Goal: Find specific page/section: Find specific page/section

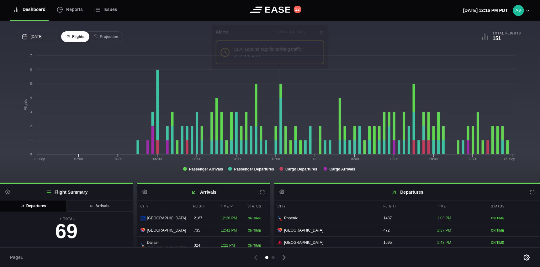
click at [321, 33] on icon at bounding box center [322, 32] width 3 height 3
click at [111, 36] on button "Projection" at bounding box center [106, 36] width 35 height 11
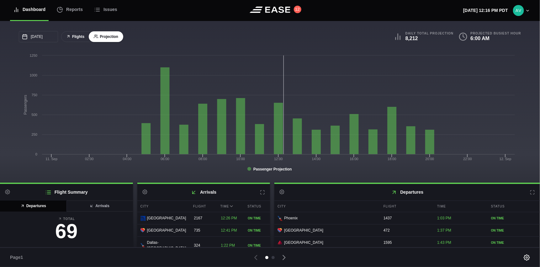
click at [74, 38] on button "Flights" at bounding box center [75, 36] width 28 height 11
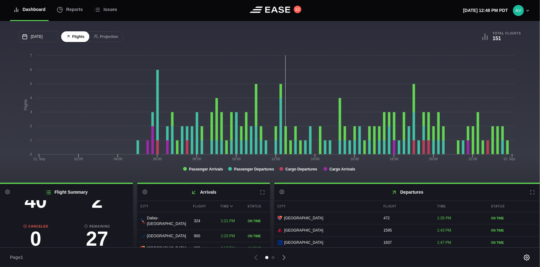
click at [530, 191] on icon at bounding box center [532, 192] width 5 height 5
